Goal: Transaction & Acquisition: Subscribe to service/newsletter

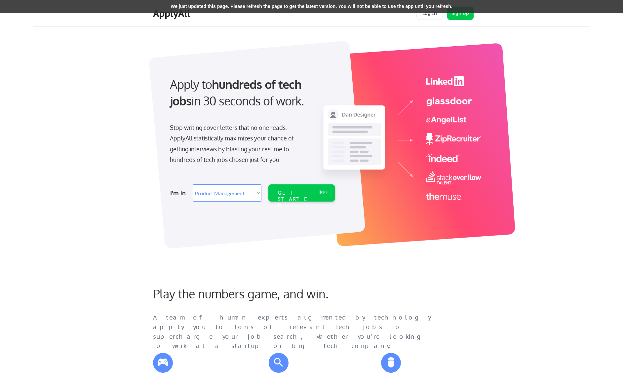
select select ""product""
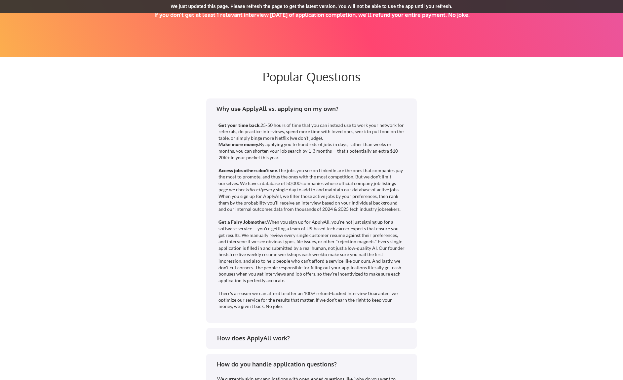
scroll to position [1048, 0]
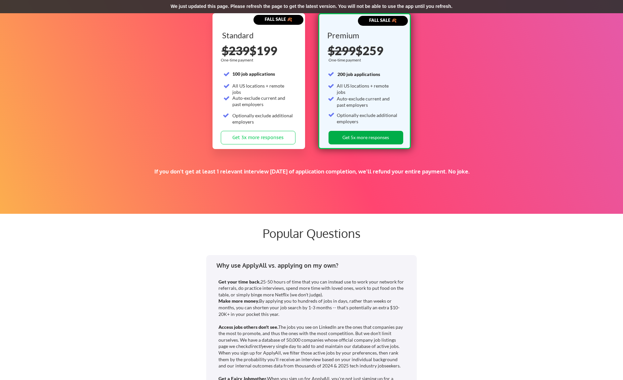
click at [345, 140] on button "Get 5x more responses" at bounding box center [365, 138] width 75 height 14
click at [381, 134] on button "Get 5x more responses" at bounding box center [365, 138] width 75 height 14
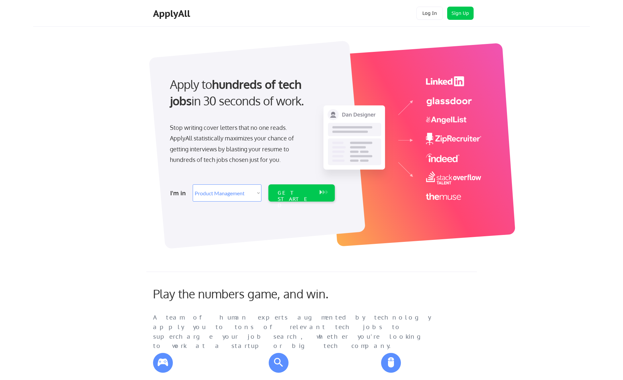
select select ""product""
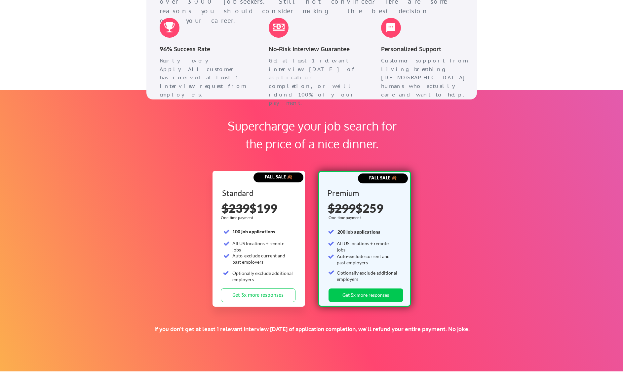
scroll to position [890, 0]
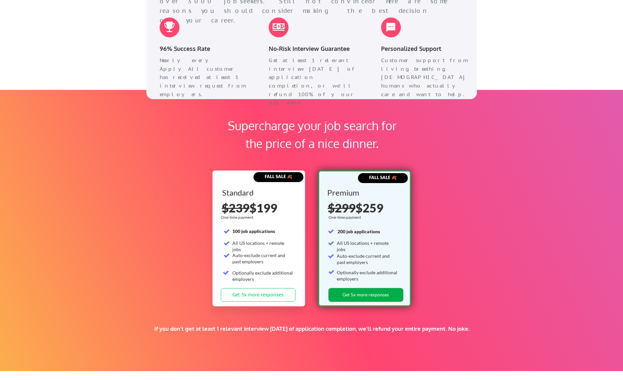
click at [383, 295] on button "Get 5x more responses" at bounding box center [365, 295] width 75 height 14
